Goal: Task Accomplishment & Management: Complete application form

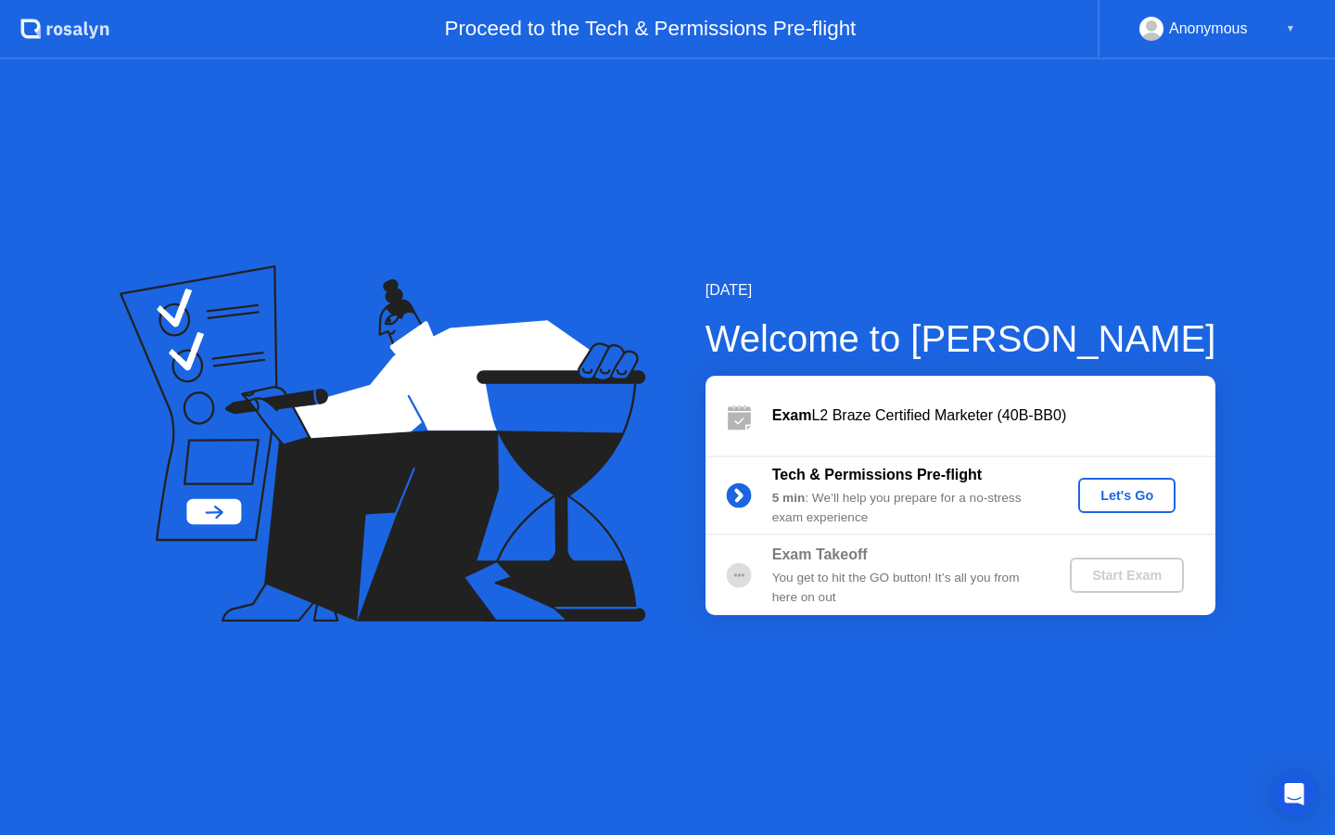
click at [1124, 501] on div "Let's Go" at bounding box center [1127, 495] width 83 height 15
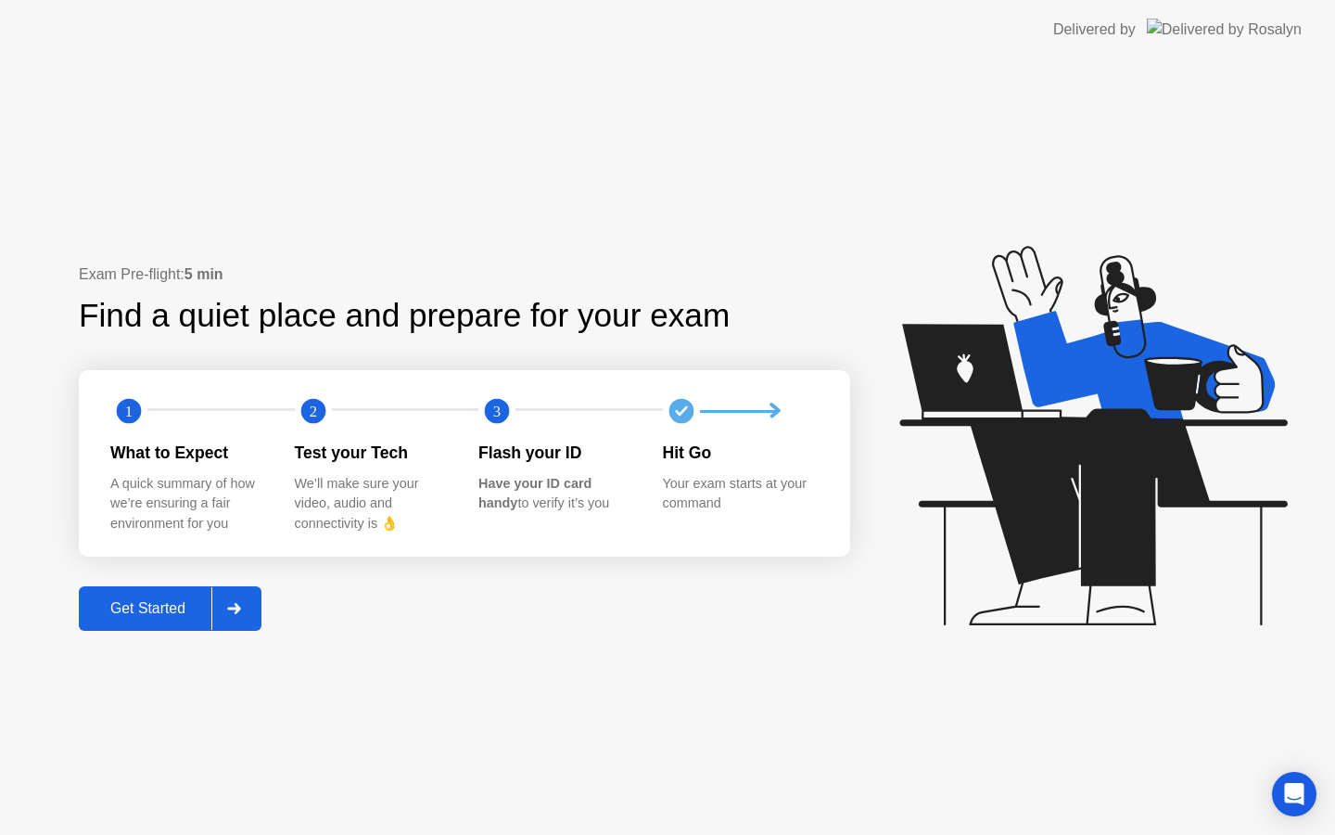
click at [139, 604] on div "Get Started" at bounding box center [147, 608] width 127 height 17
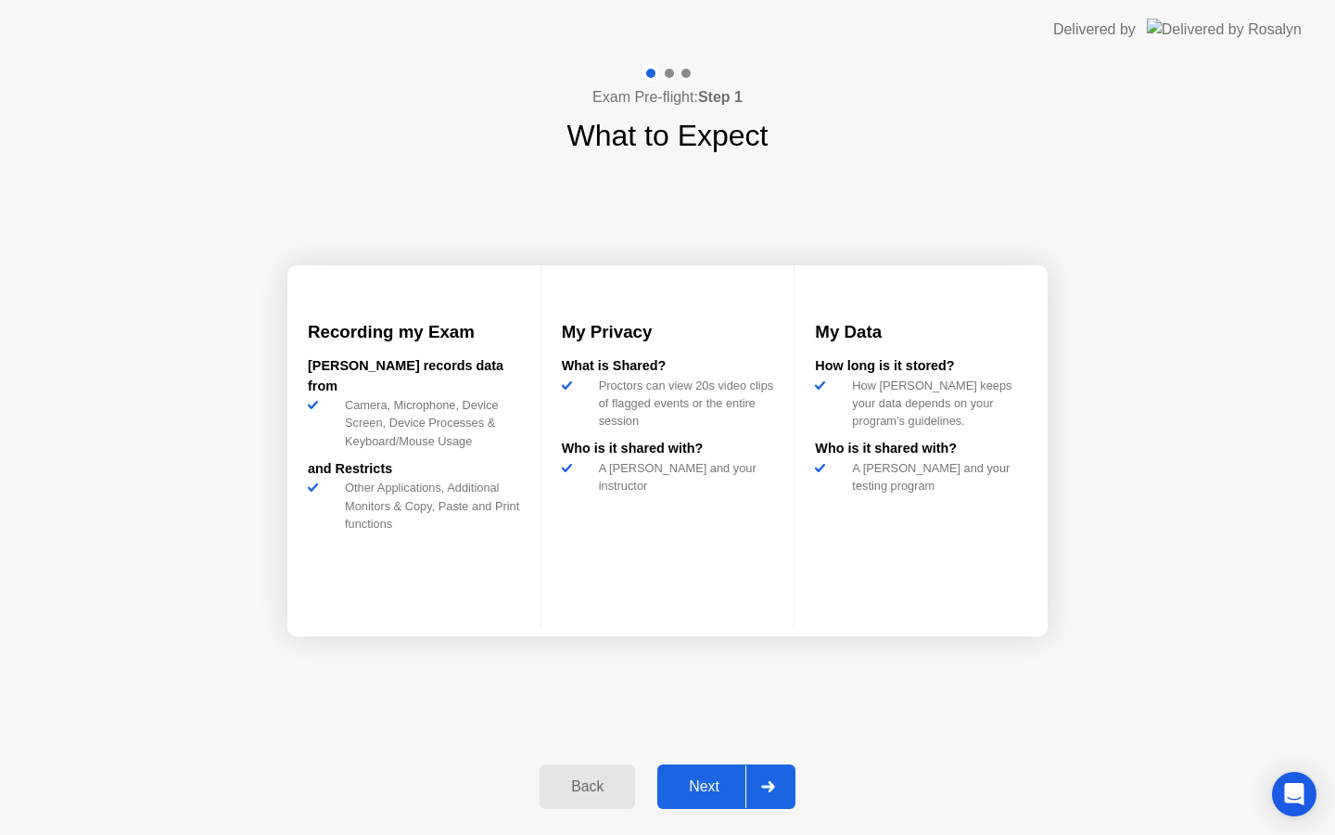
click at [704, 787] on div "Next" at bounding box center [704, 786] width 83 height 17
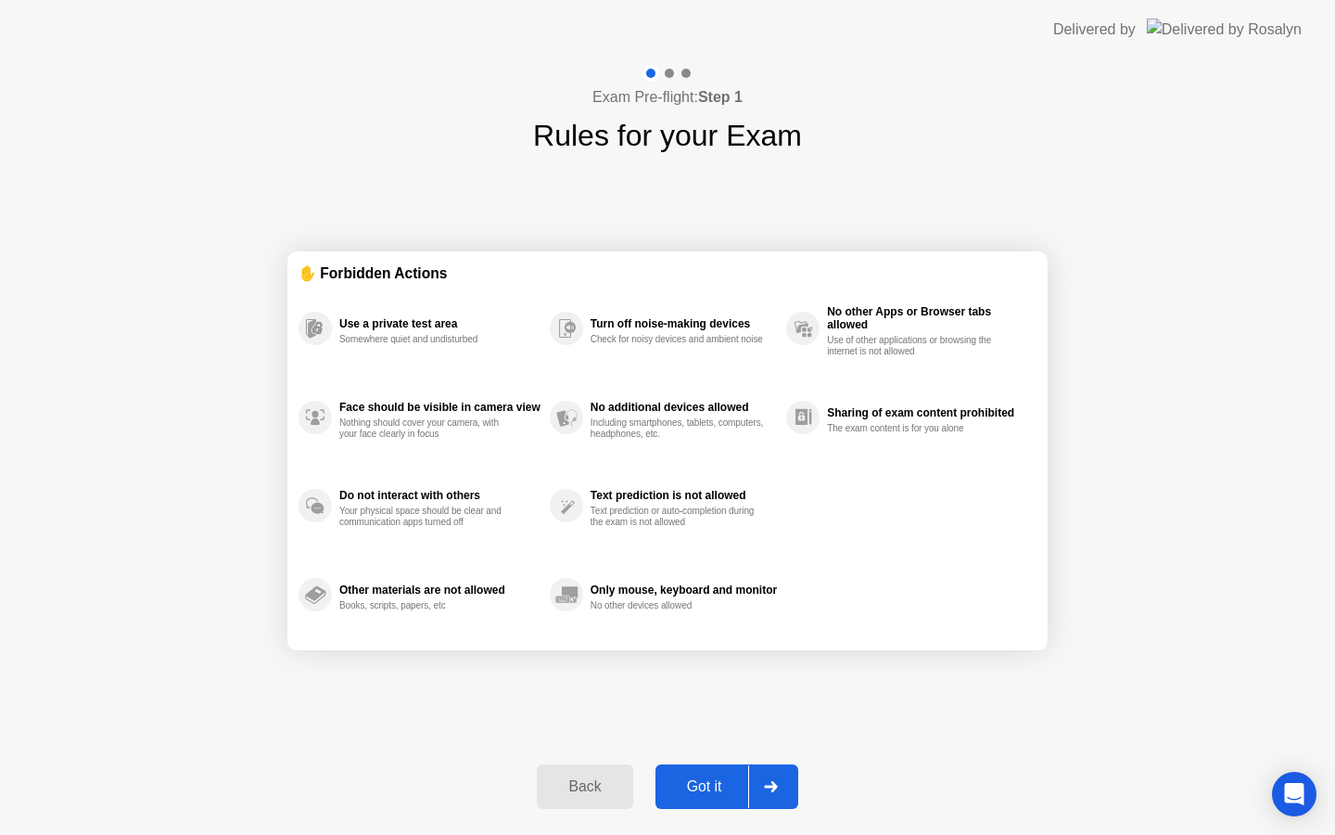
click at [685, 798] on button "Got it" at bounding box center [727, 786] width 143 height 45
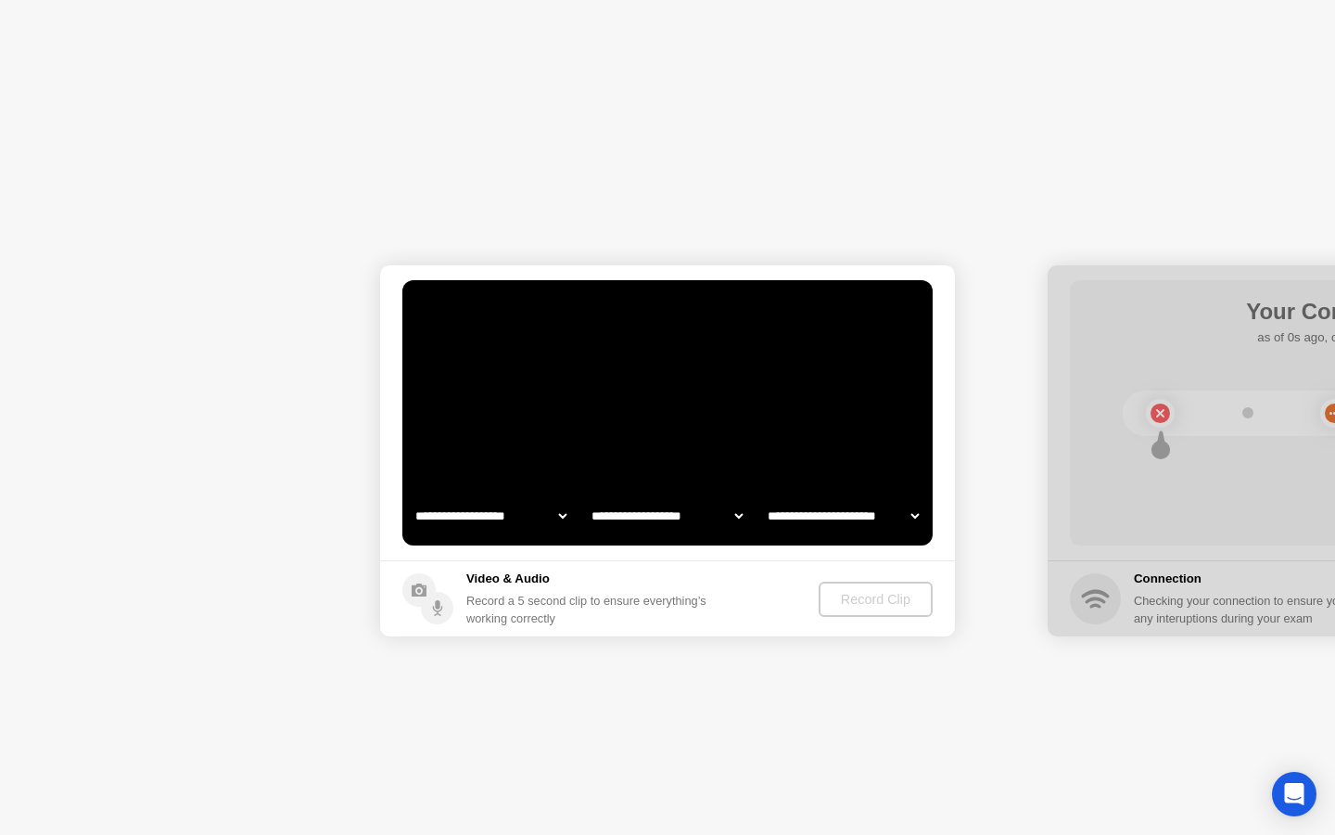
select select "**********"
select select "*******"
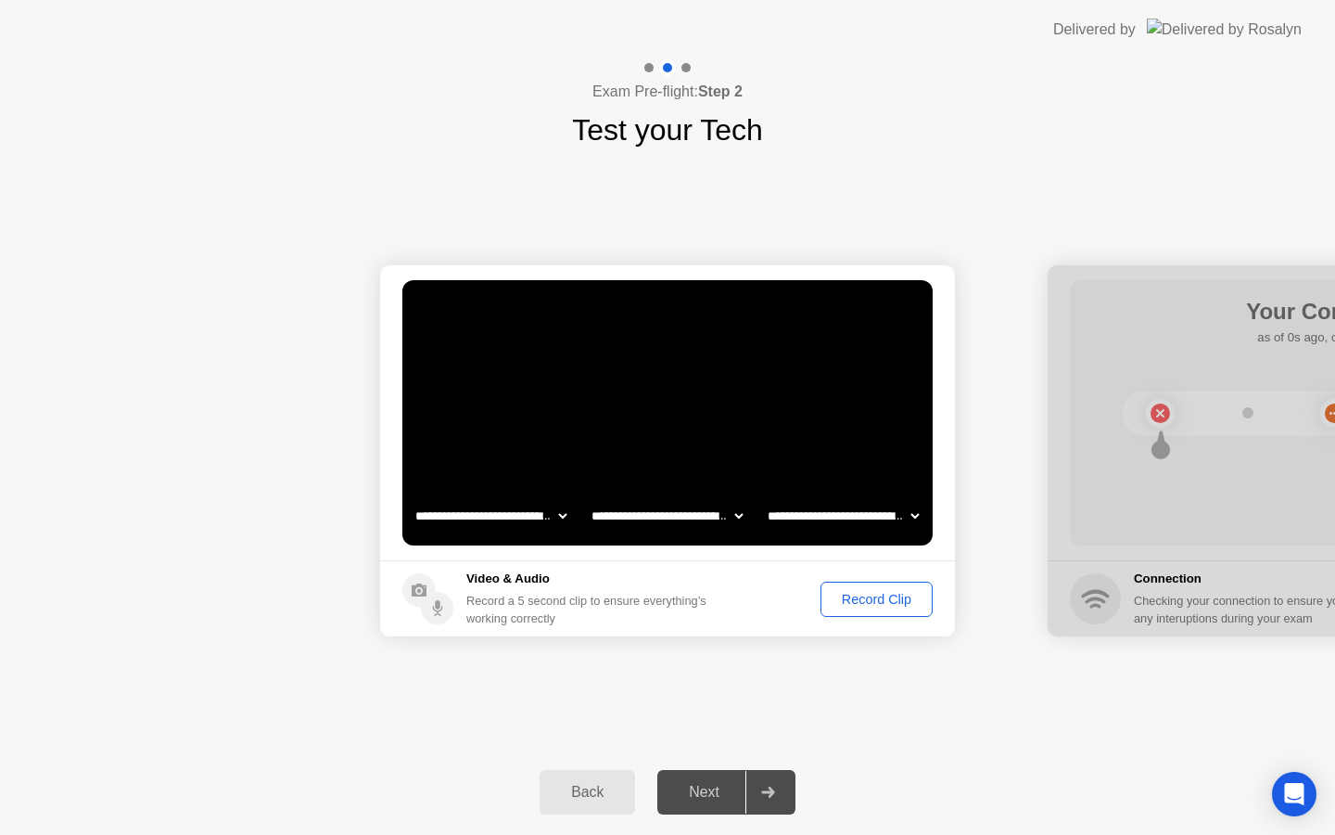
click at [864, 596] on div "Record Clip" at bounding box center [876, 599] width 99 height 15
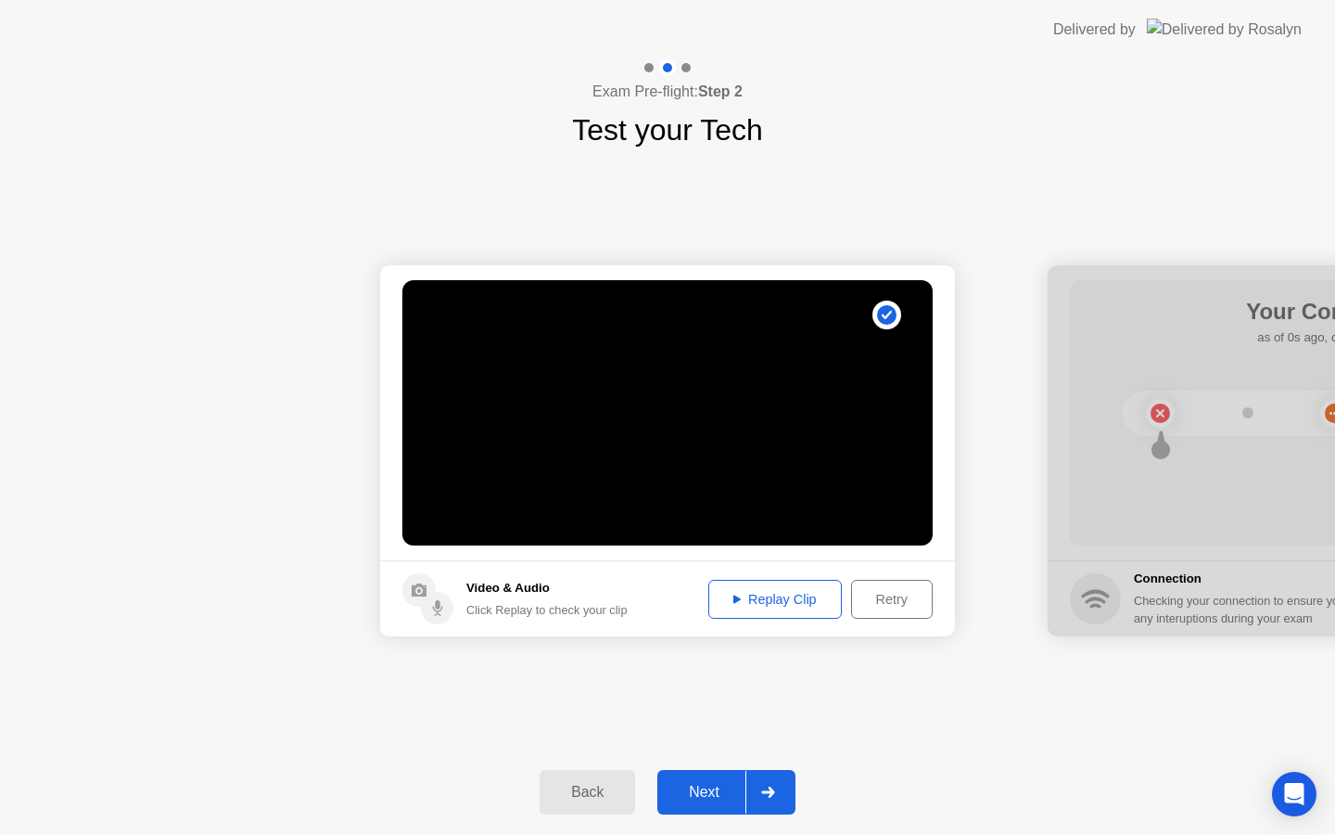
click at [760, 605] on div "Replay Clip" at bounding box center [775, 599] width 121 height 15
click at [697, 784] on div "Next" at bounding box center [704, 792] width 83 height 17
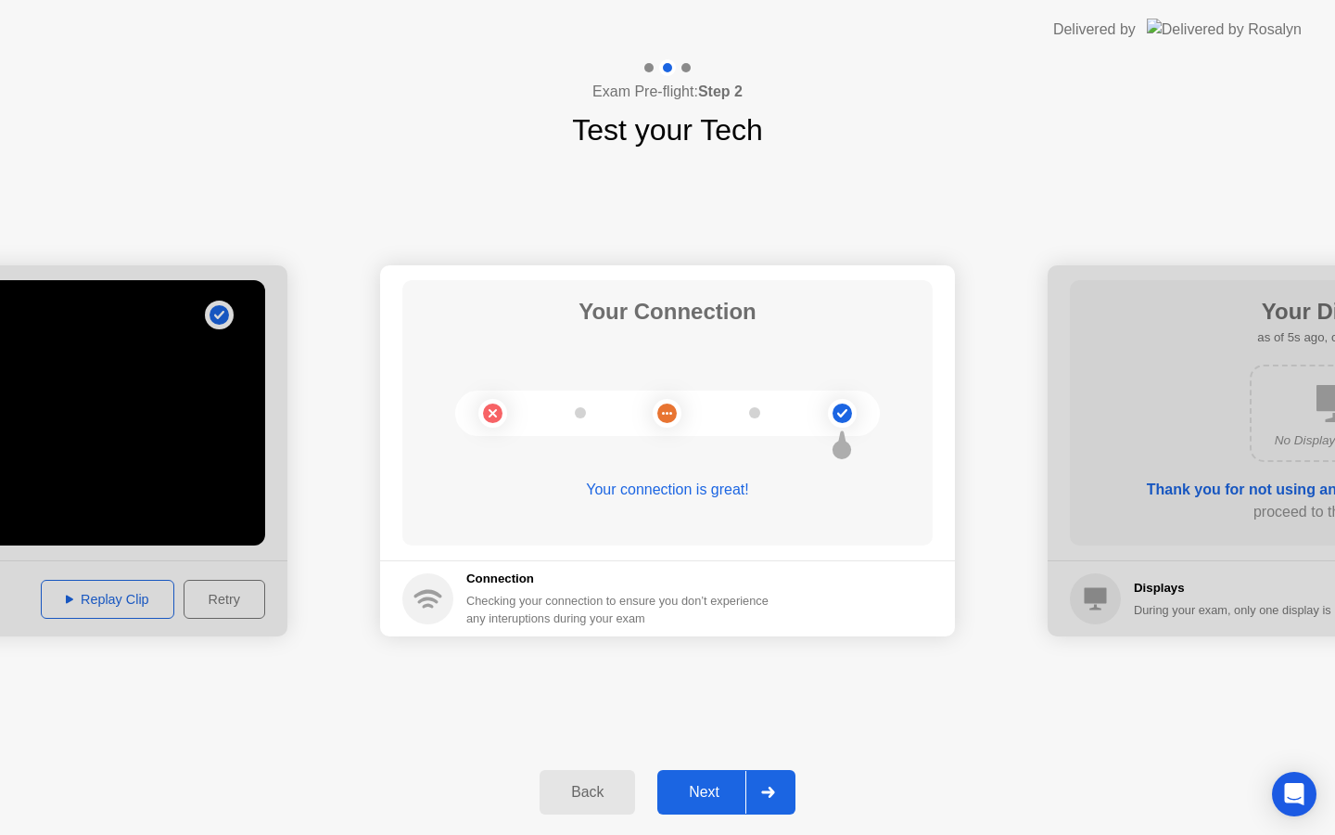
click at [695, 800] on div "Next" at bounding box center [704, 792] width 83 height 17
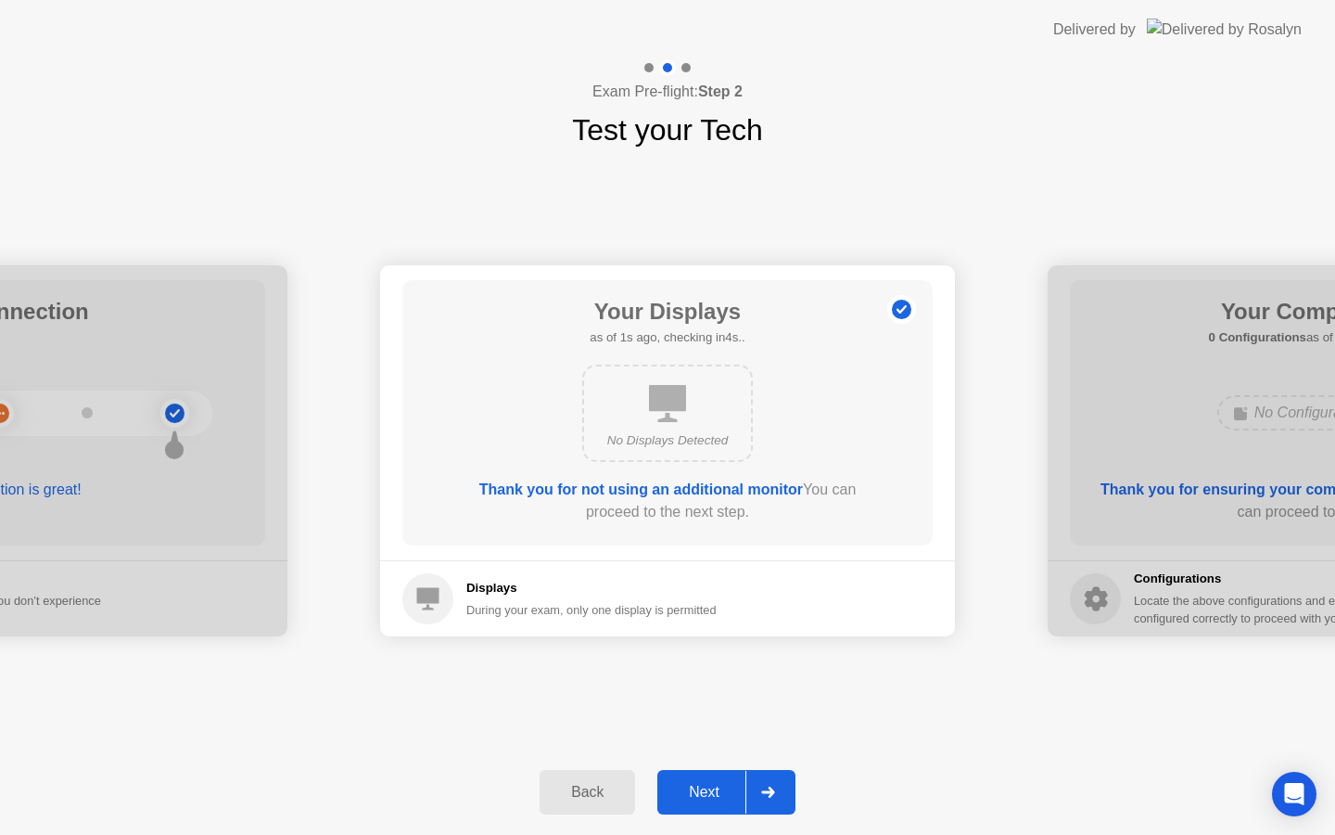
click at [695, 800] on div "Next" at bounding box center [704, 792] width 83 height 17
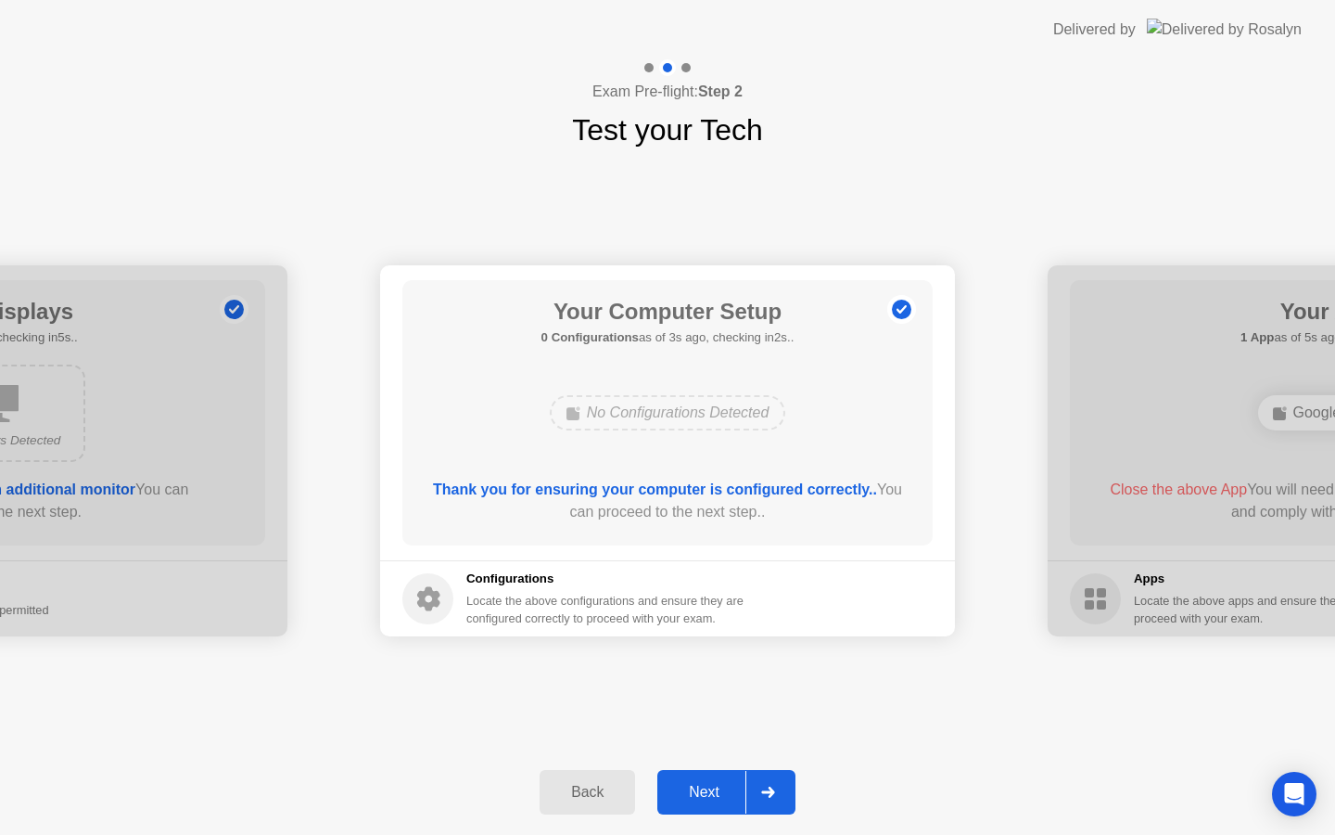
click at [695, 800] on div "Next" at bounding box center [704, 792] width 83 height 17
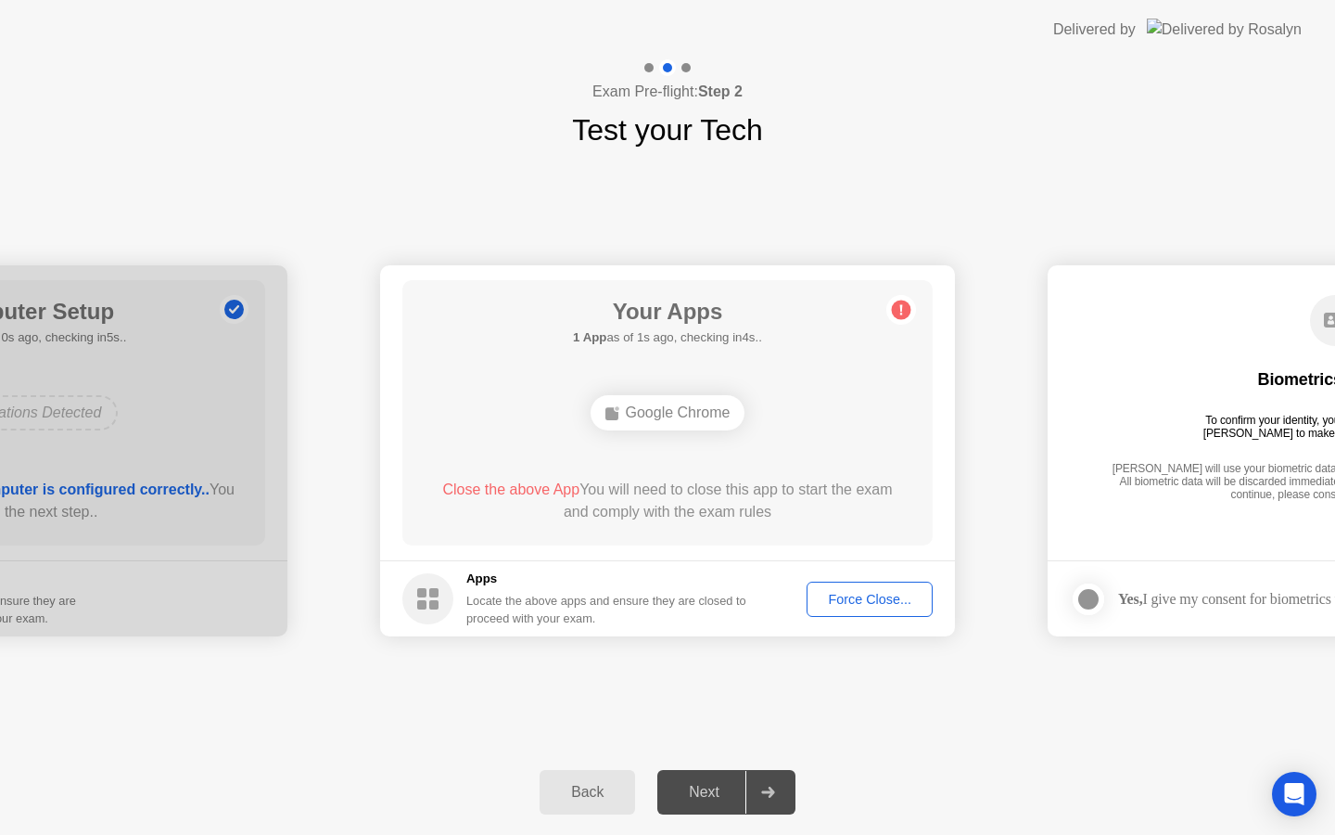
click at [873, 598] on div "Force Close..." at bounding box center [869, 599] width 113 height 15
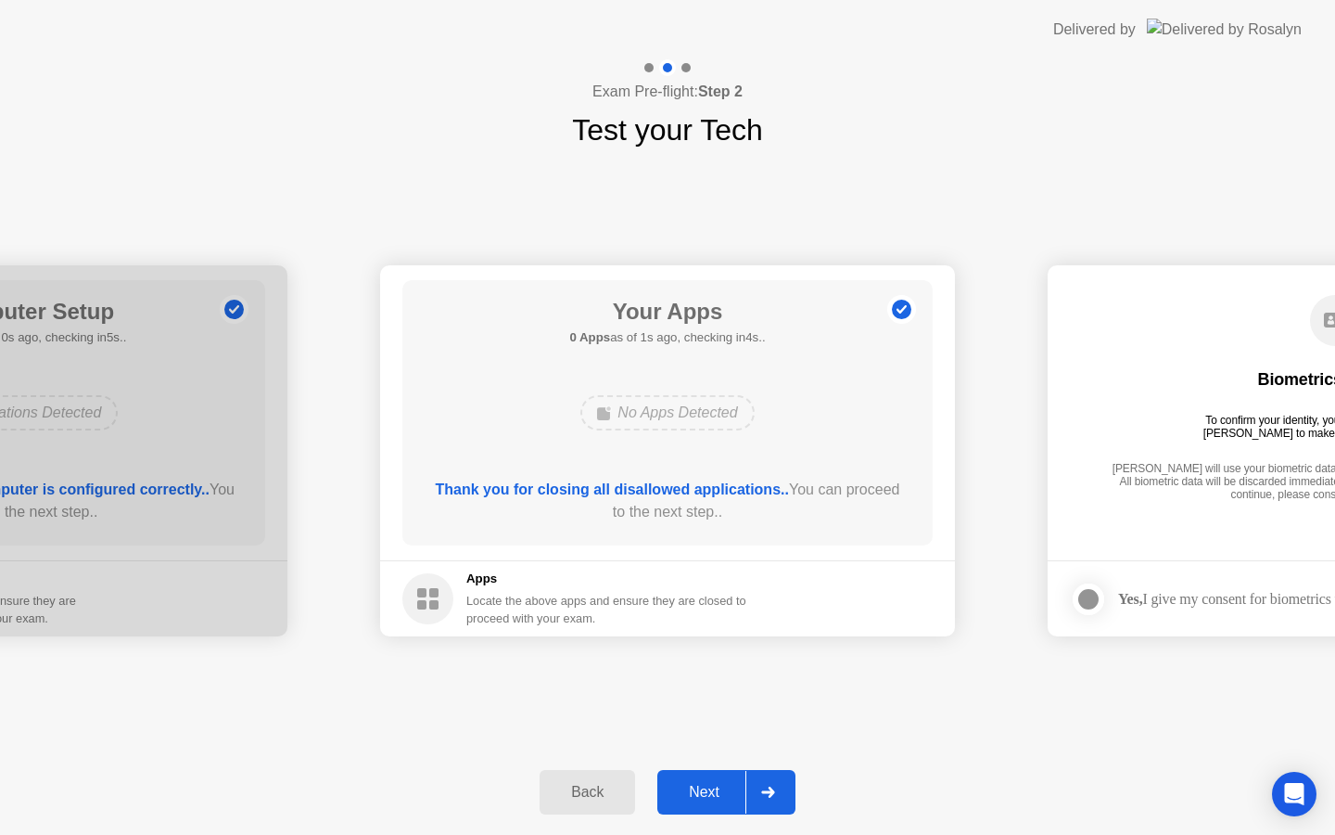
click at [688, 791] on div "Next" at bounding box center [704, 792] width 83 height 17
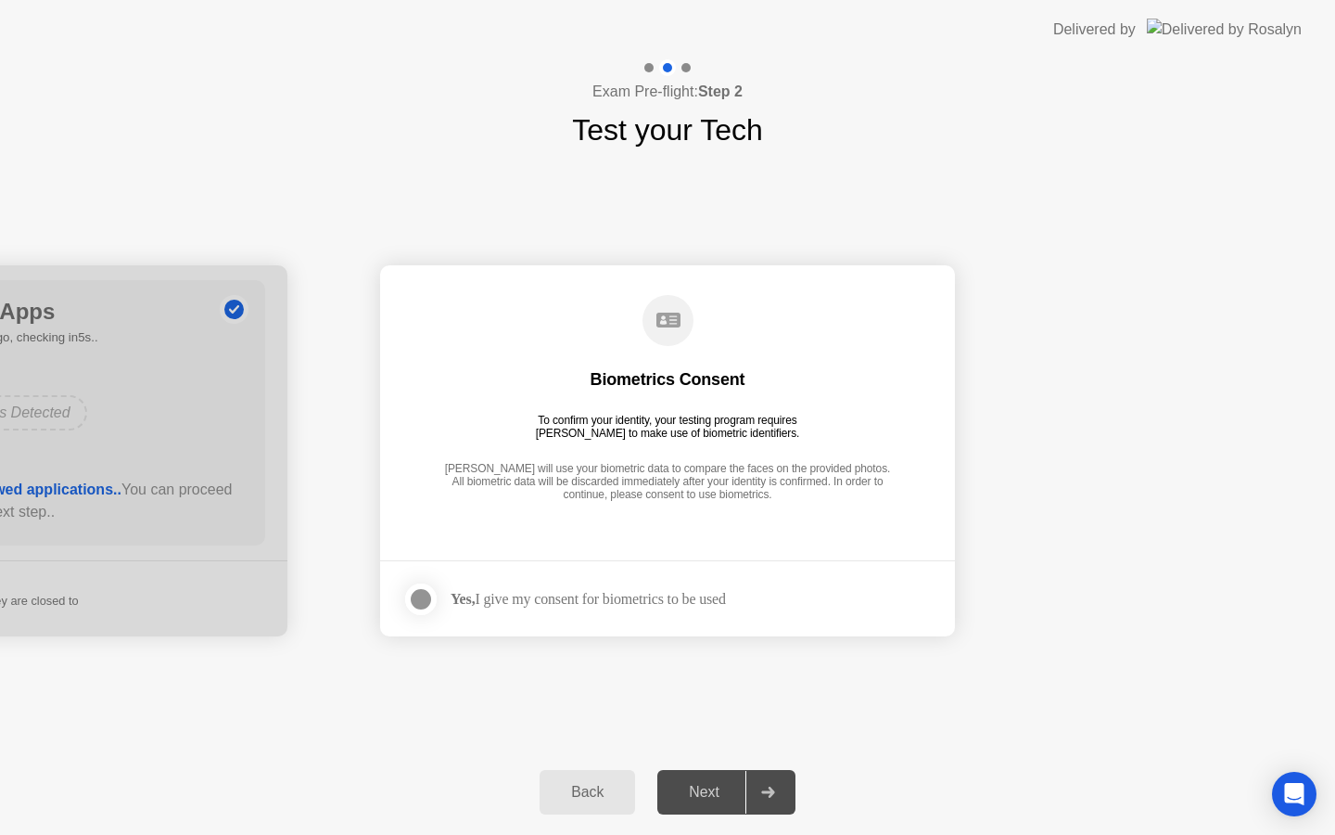
click at [411, 593] on div at bounding box center [421, 599] width 22 height 22
click at [705, 791] on div "Next" at bounding box center [704, 792] width 83 height 17
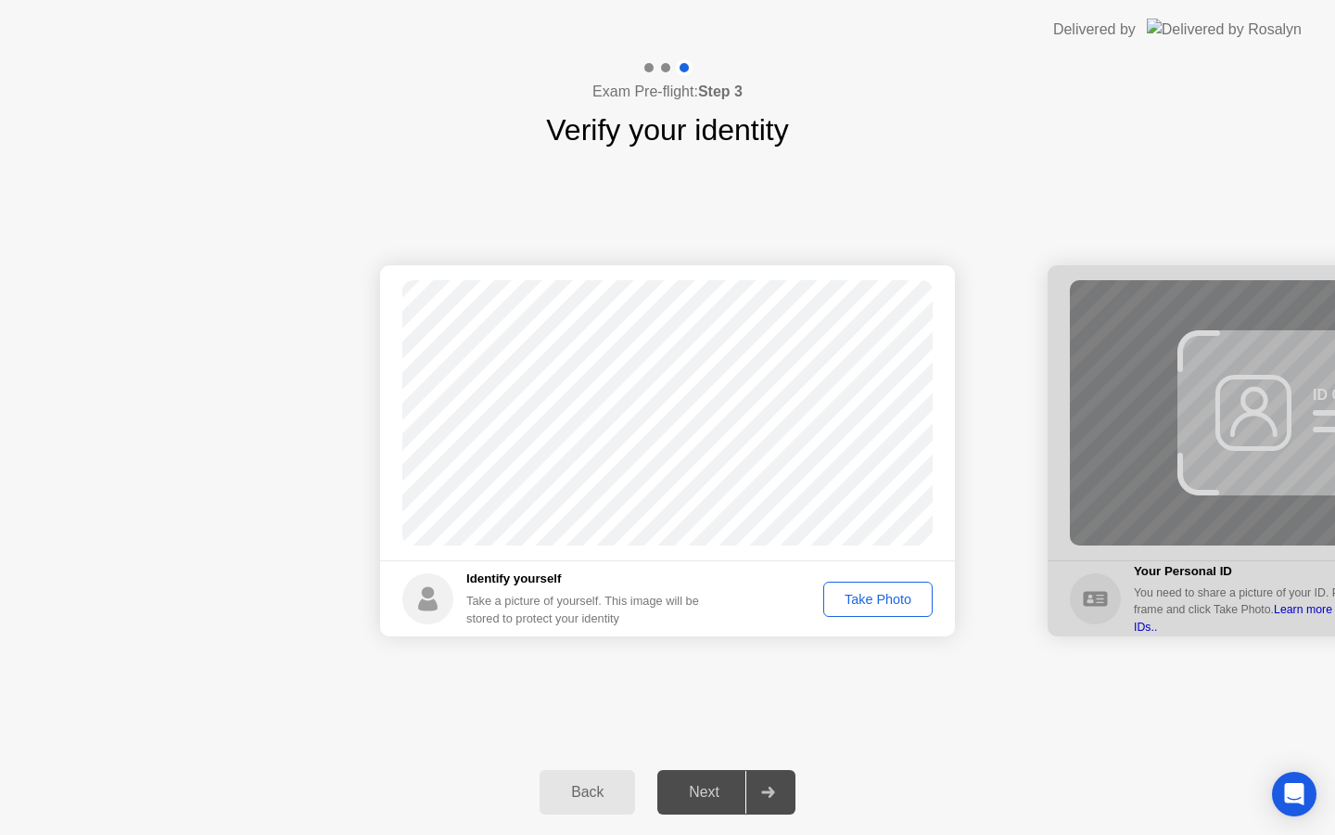
click at [845, 592] on div "Take Photo" at bounding box center [878, 599] width 96 height 15
click at [705, 790] on div "Next" at bounding box center [704, 792] width 83 height 17
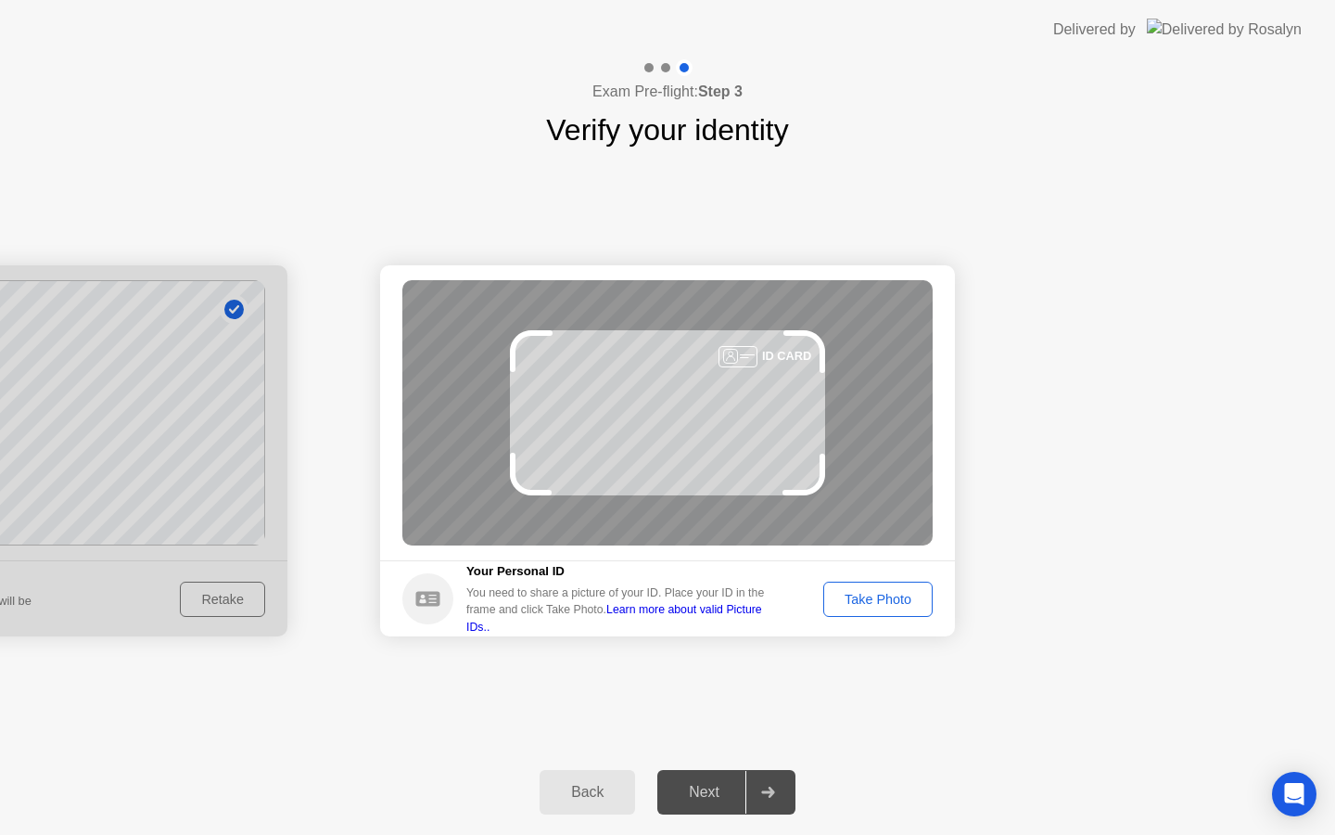
click at [851, 592] on div "Take Photo" at bounding box center [878, 599] width 96 height 15
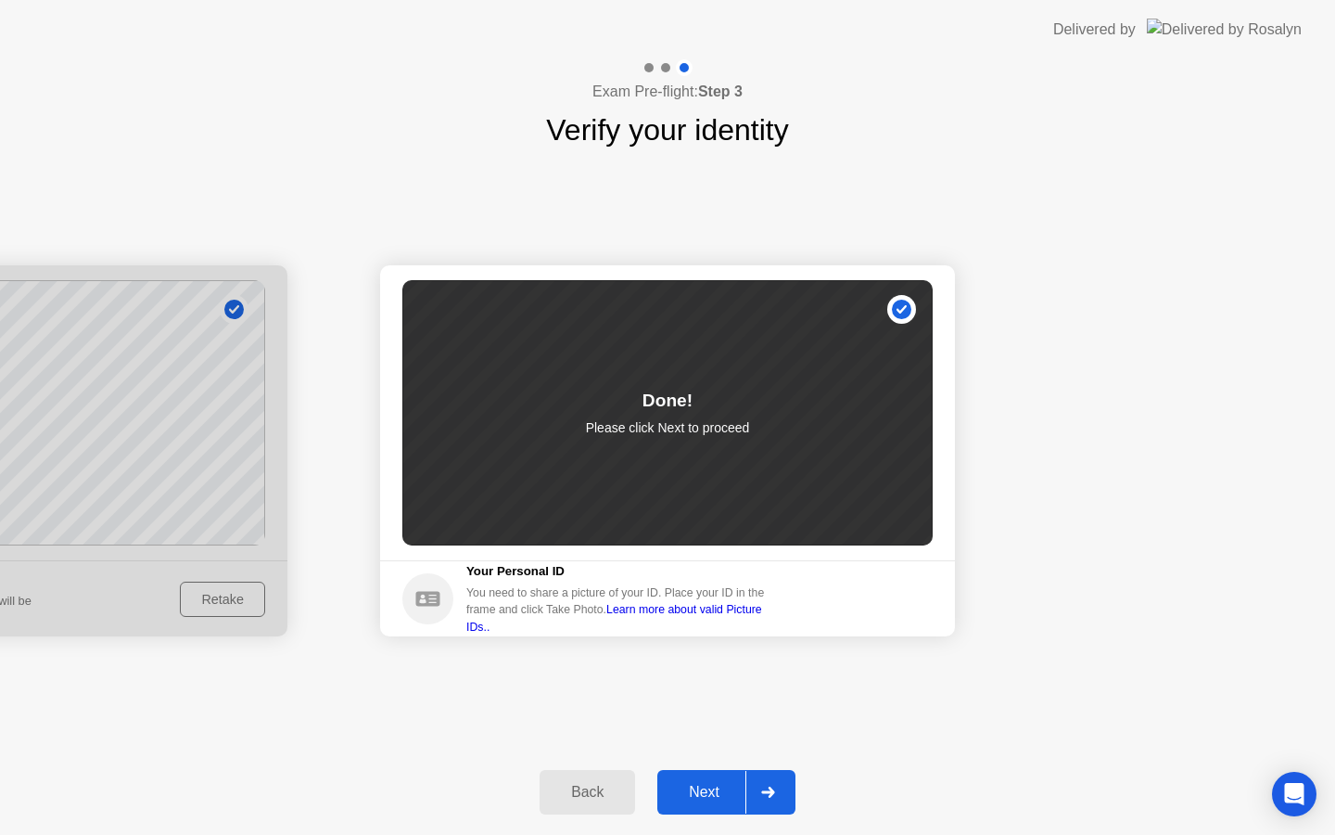
click at [706, 800] on div "Next" at bounding box center [704, 792] width 83 height 17
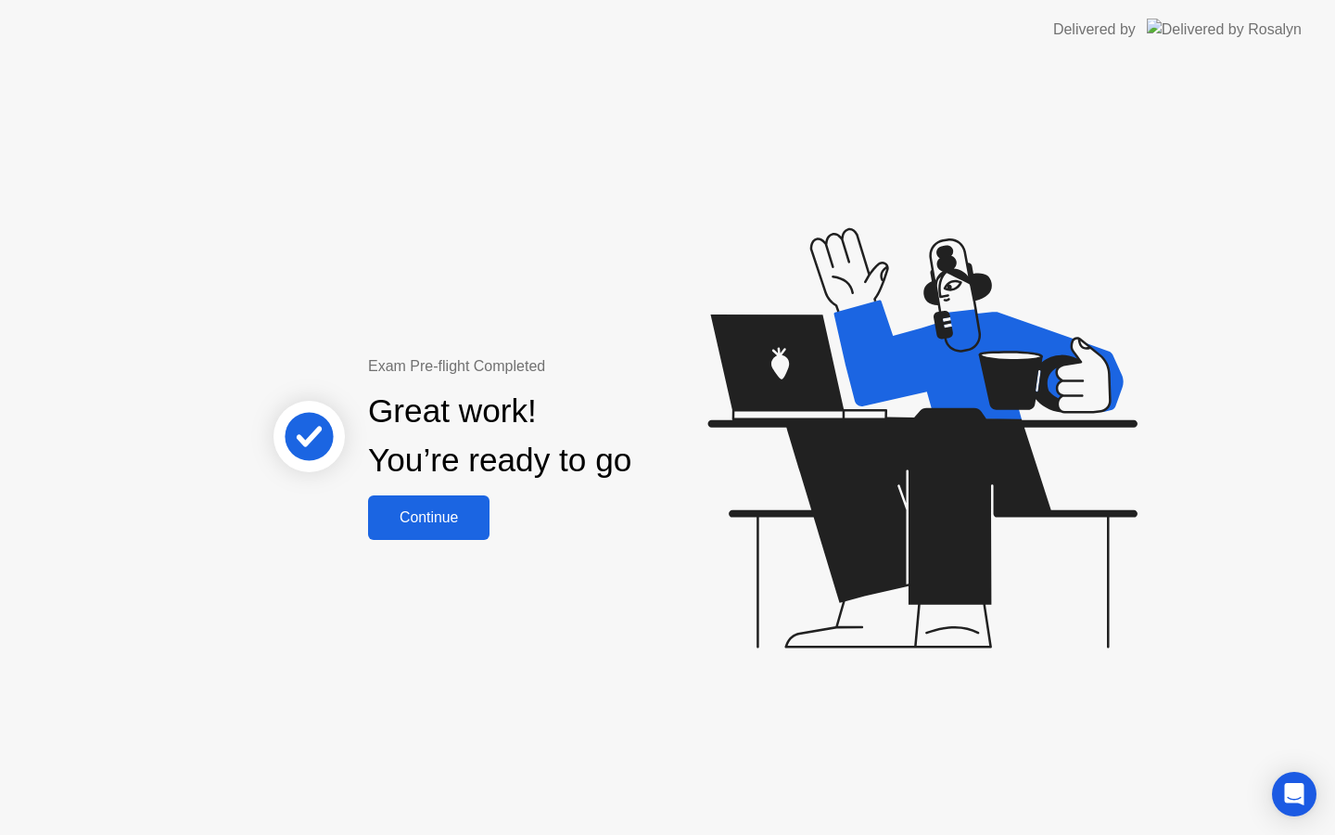
click at [438, 520] on div "Continue" at bounding box center [429, 517] width 110 height 17
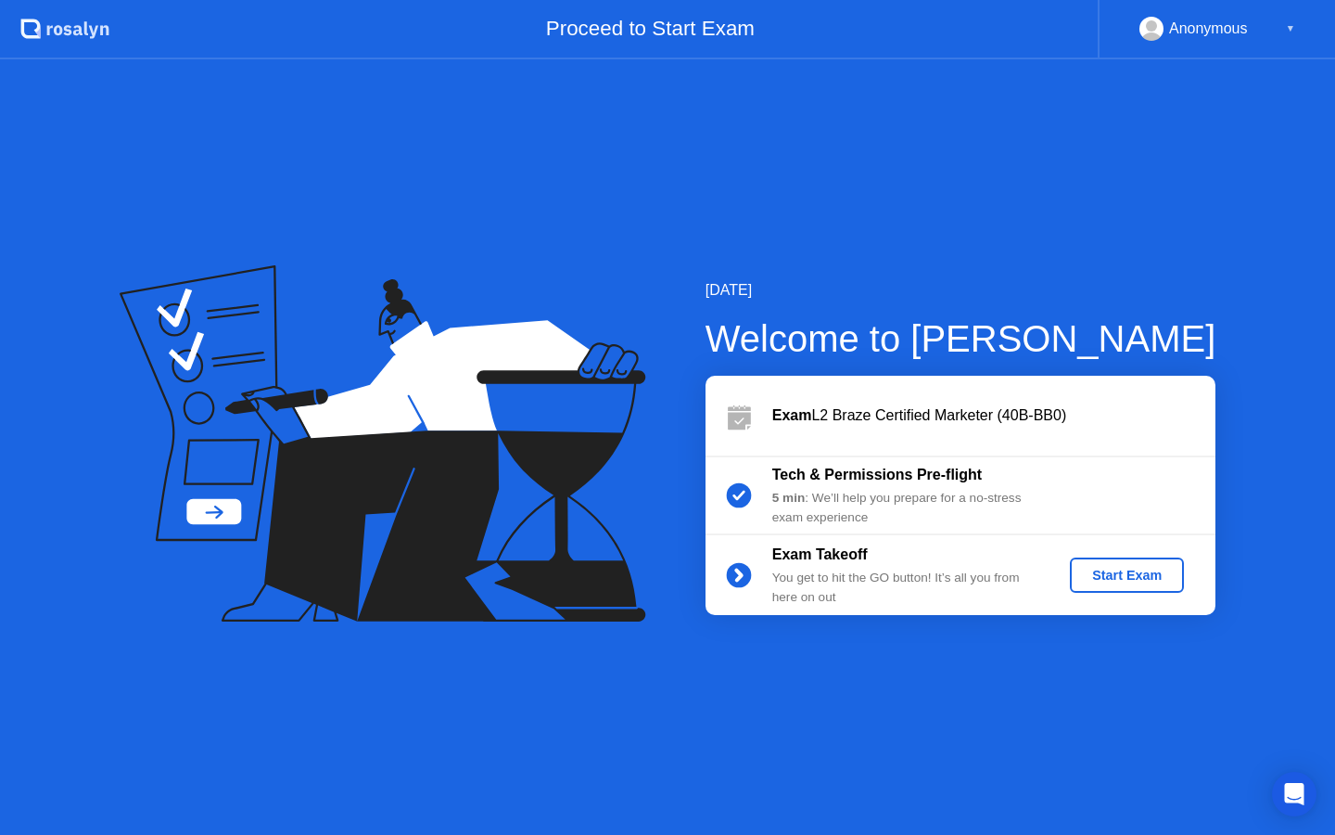
click at [1116, 567] on div "Start Exam" at bounding box center [1126, 574] width 99 height 15
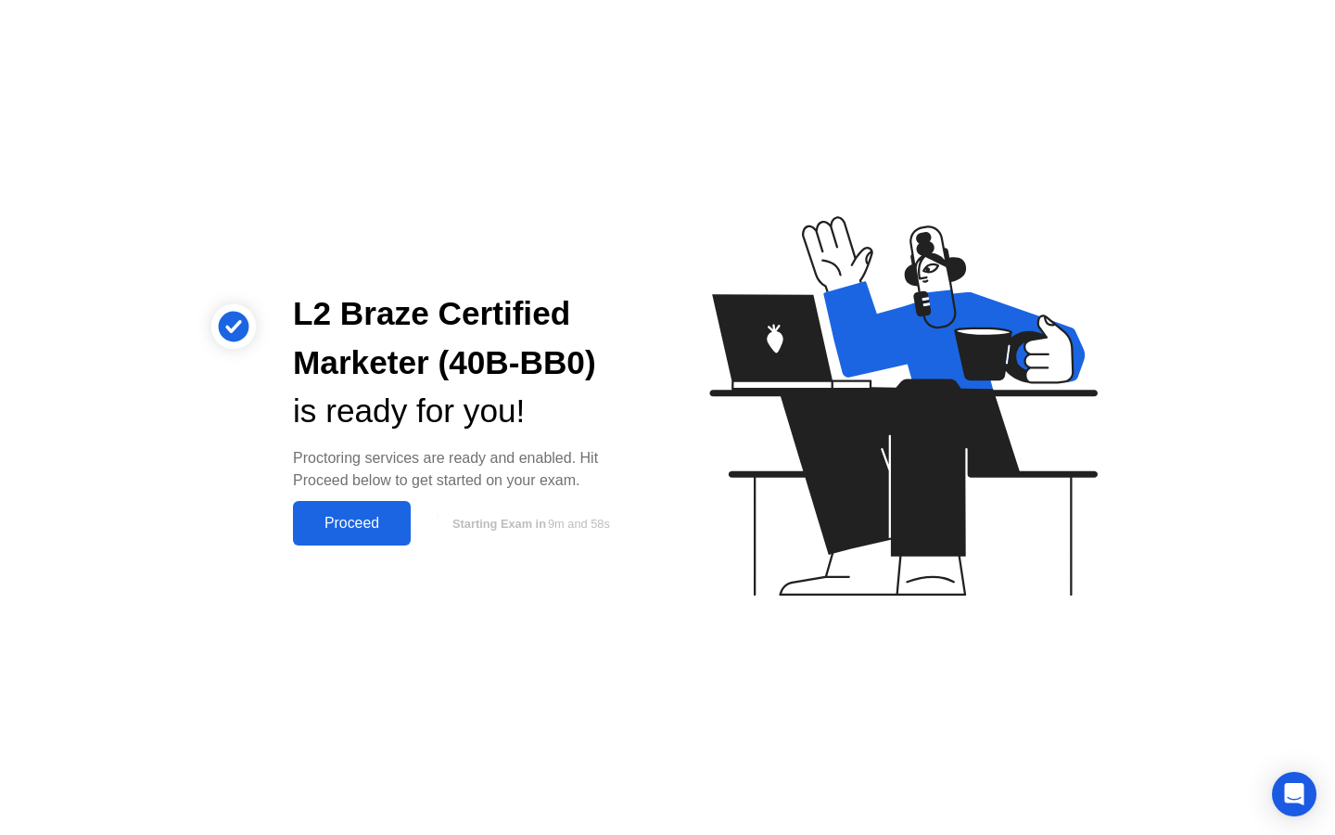
click at [344, 521] on div "Proceed" at bounding box center [352, 523] width 107 height 17
